Goal: Task Accomplishment & Management: Use online tool/utility

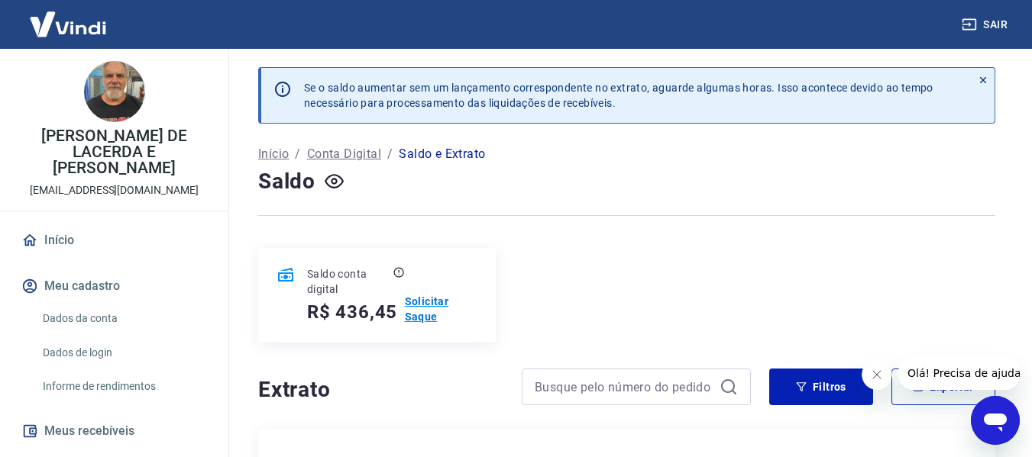
click at [421, 305] on p "Solicitar Saque" at bounding box center [441, 309] width 73 height 31
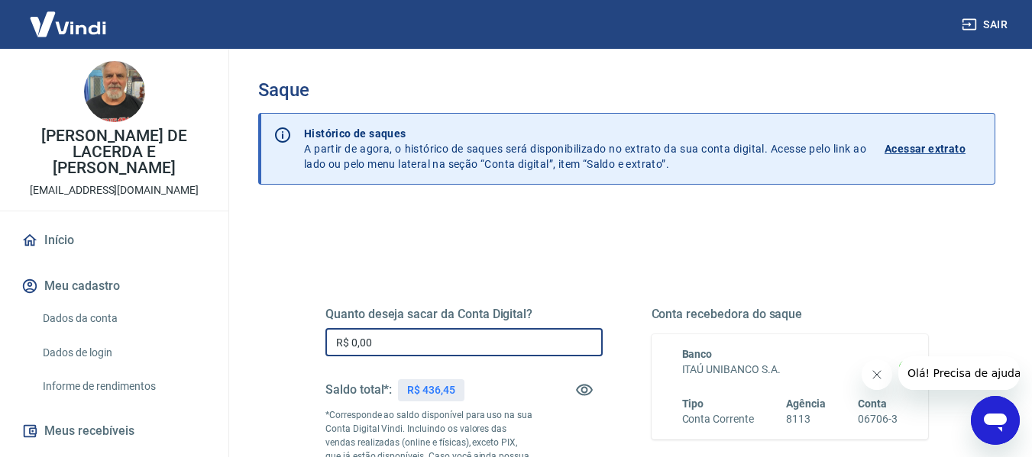
click at [471, 341] on input "R$ 0,00" at bounding box center [463, 342] width 277 height 28
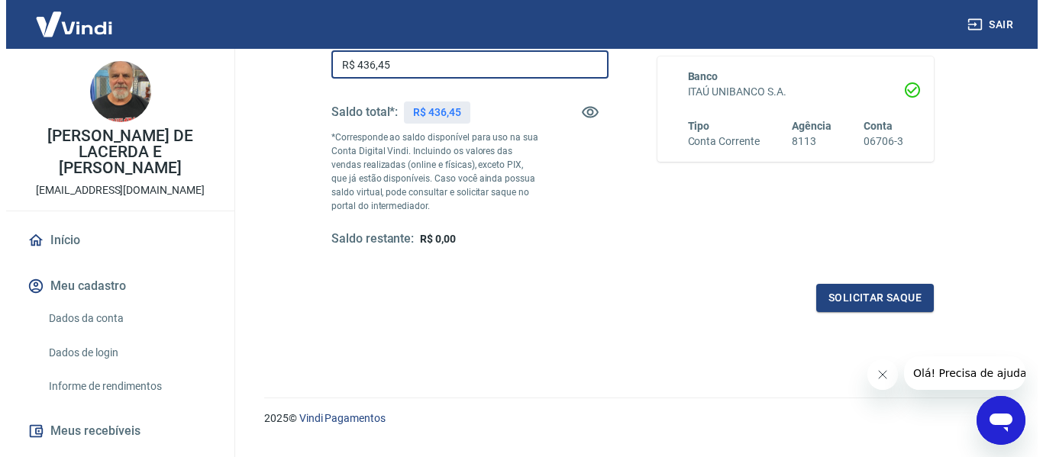
scroll to position [305, 0]
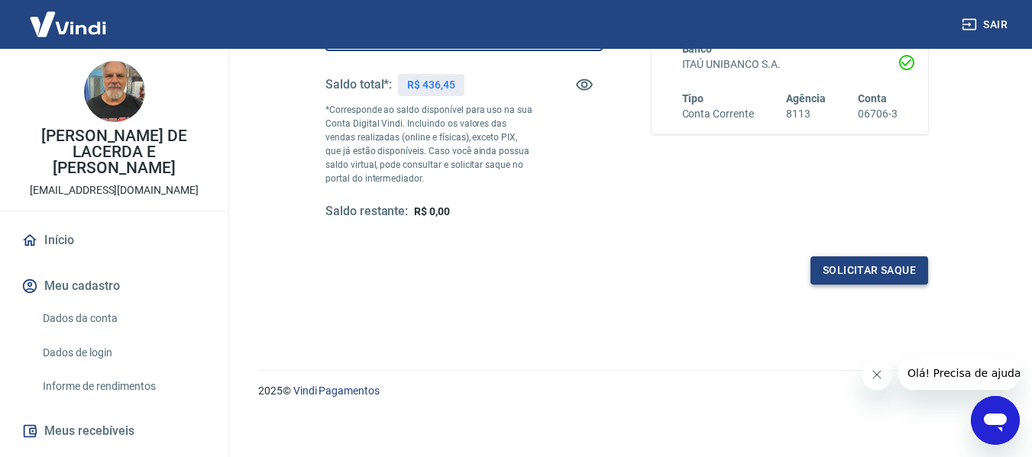
type input "R$ 436,45"
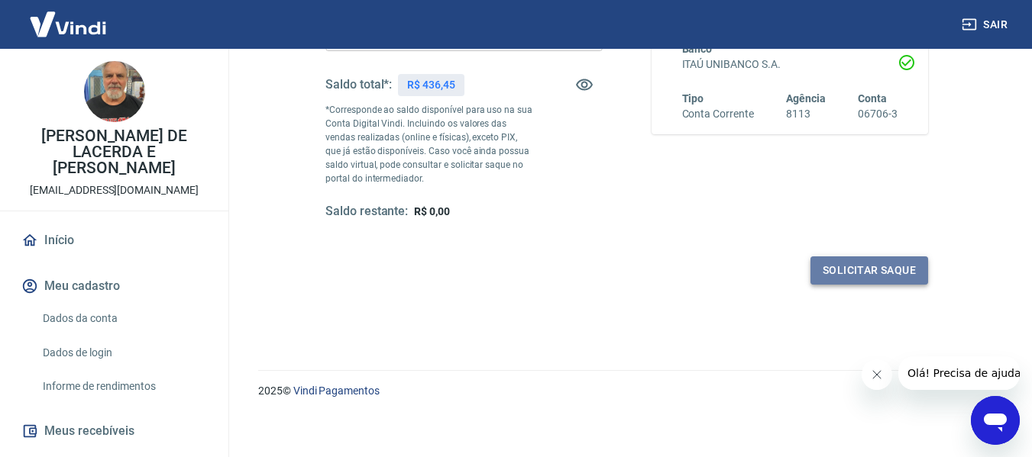
click at [888, 268] on button "Solicitar saque" at bounding box center [869, 271] width 118 height 28
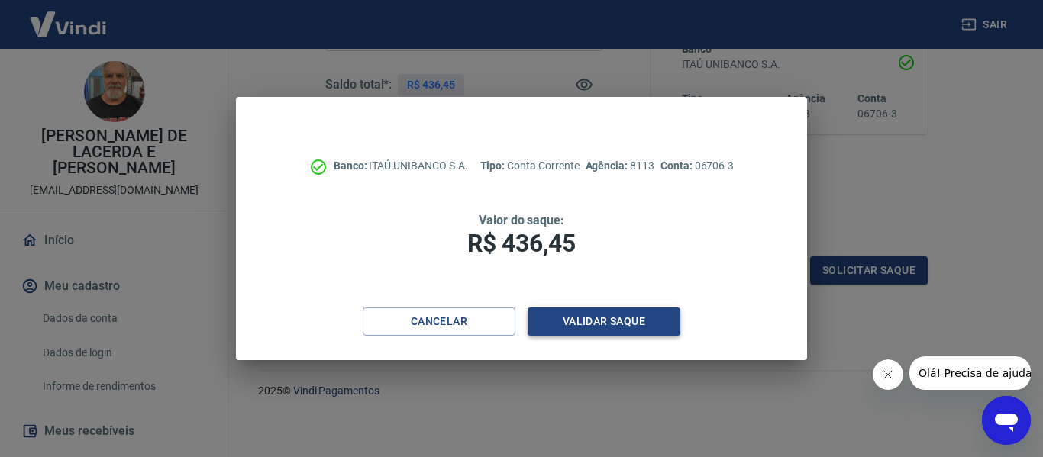
click at [574, 319] on button "Validar saque" at bounding box center [604, 322] width 153 height 28
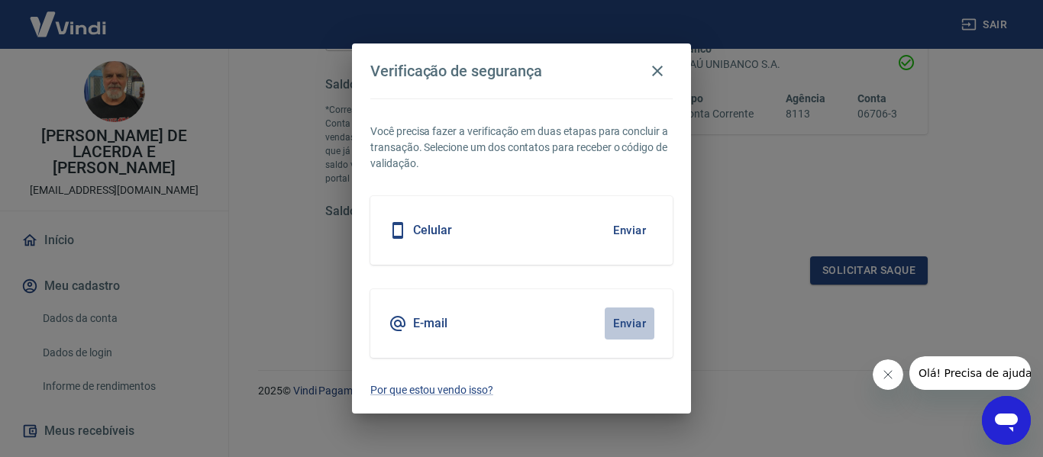
click at [635, 318] on button "Enviar" at bounding box center [630, 324] width 50 height 32
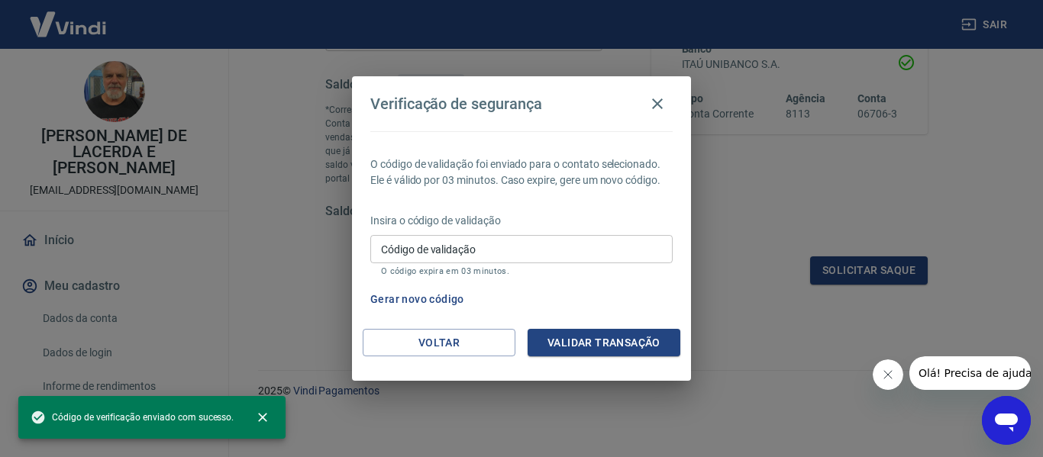
click at [561, 251] on input "Código de validação" at bounding box center [521, 249] width 302 height 28
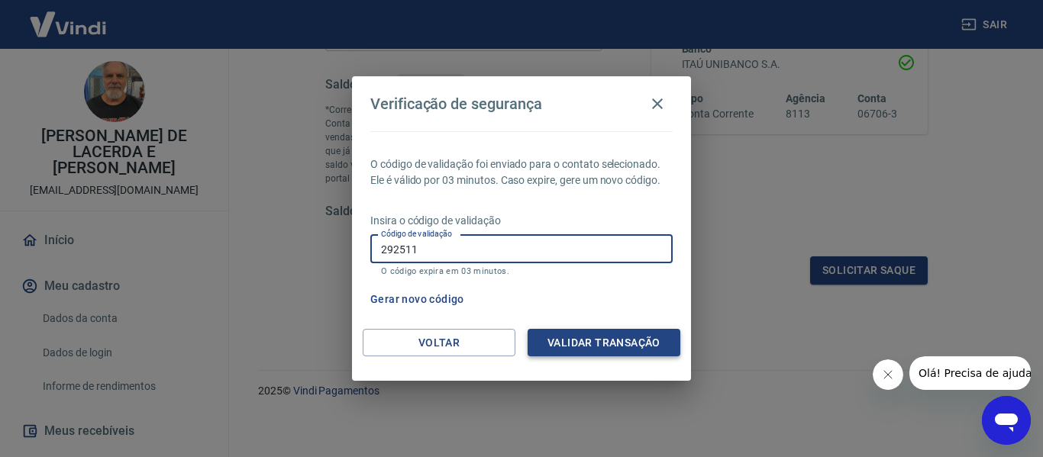
type input "292511"
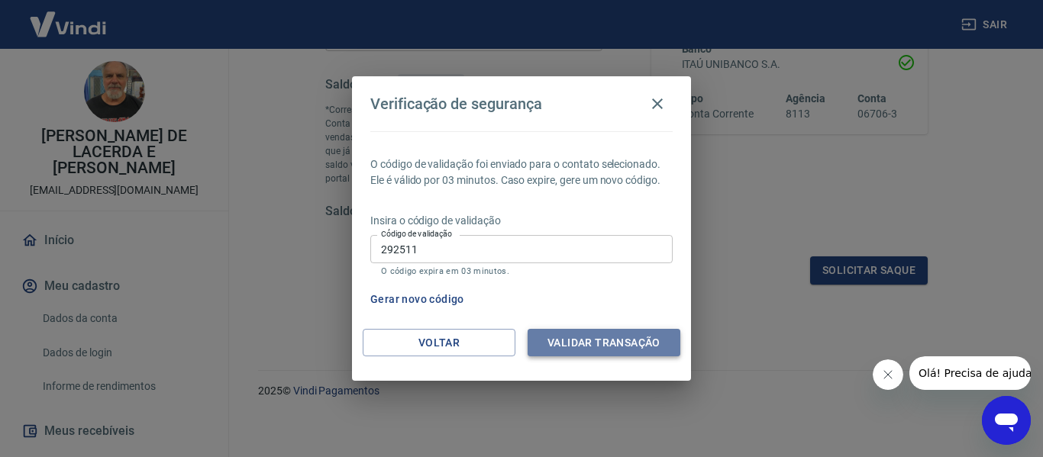
click at [589, 351] on button "Validar transação" at bounding box center [604, 343] width 153 height 28
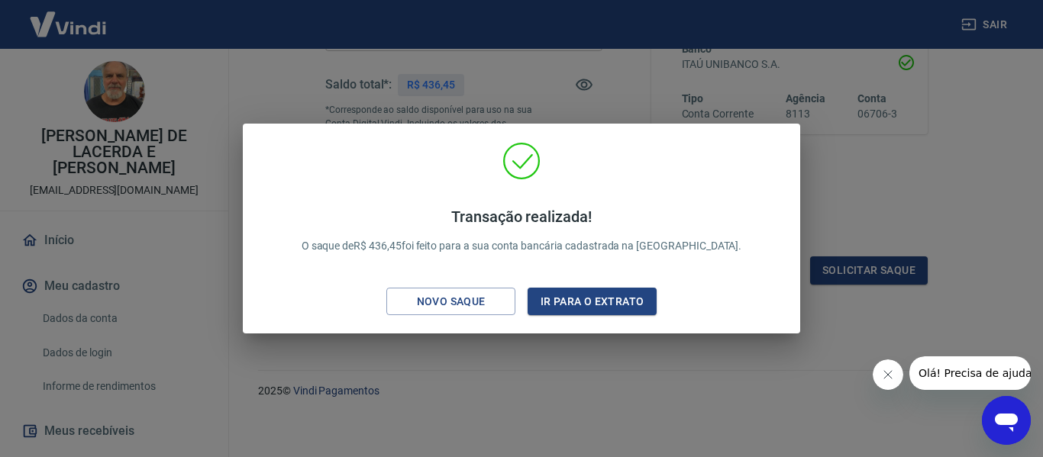
click at [655, 102] on div "Transação realizada! O saque de R$ 436,45 foi feito para a sua conta bancária c…" at bounding box center [521, 228] width 1043 height 457
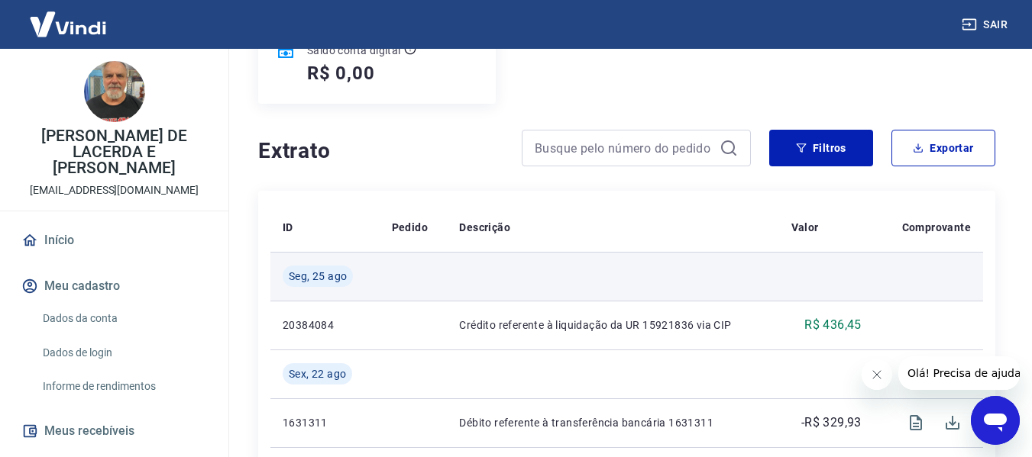
scroll to position [229, 0]
